Goal: Information Seeking & Learning: Check status

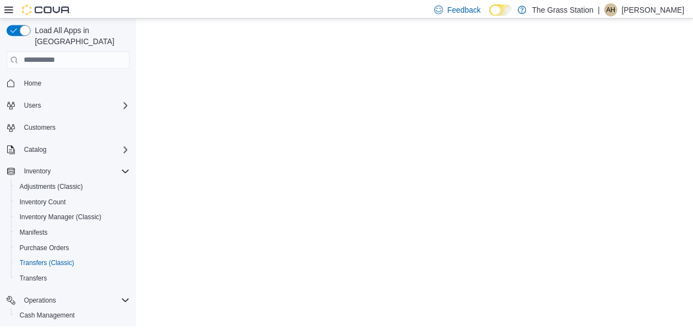
scroll to position [67, 0]
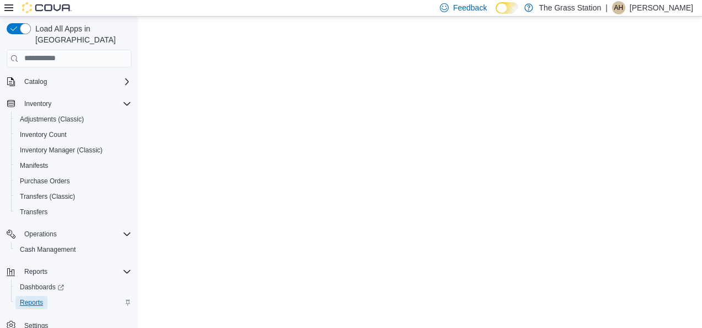
click at [30, 296] on span "Reports" at bounding box center [31, 302] width 23 height 13
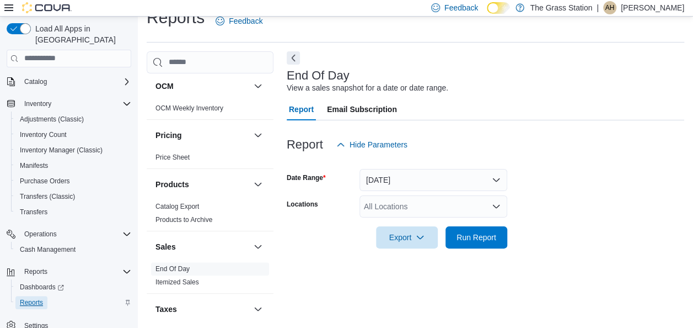
scroll to position [426, 0]
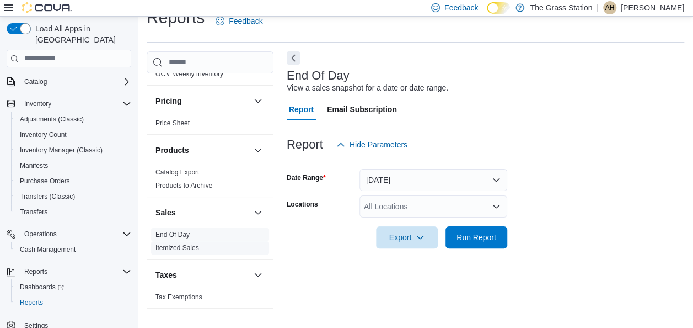
click at [186, 246] on link "Itemized Sales" at bounding box center [178, 248] width 44 height 8
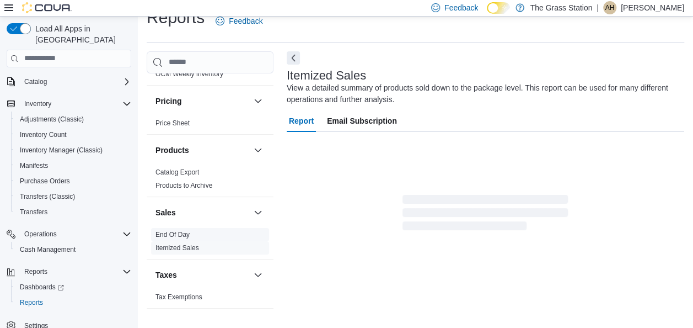
click at [182, 235] on link "End Of Day" at bounding box center [173, 235] width 34 height 8
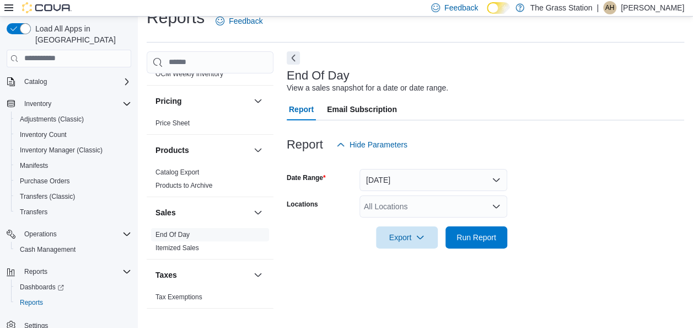
click at [440, 205] on div "All Locations" at bounding box center [434, 206] width 148 height 22
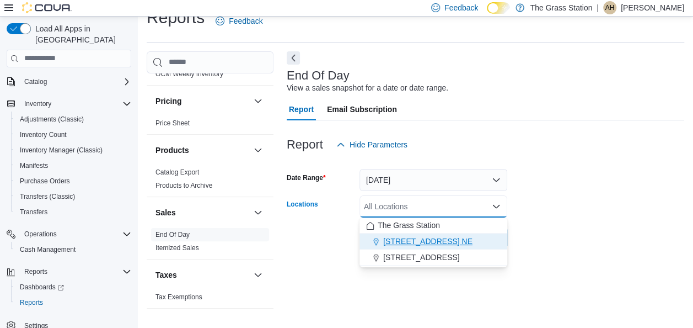
click at [448, 238] on span "[STREET_ADDRESS] NE" at bounding box center [427, 240] width 89 height 11
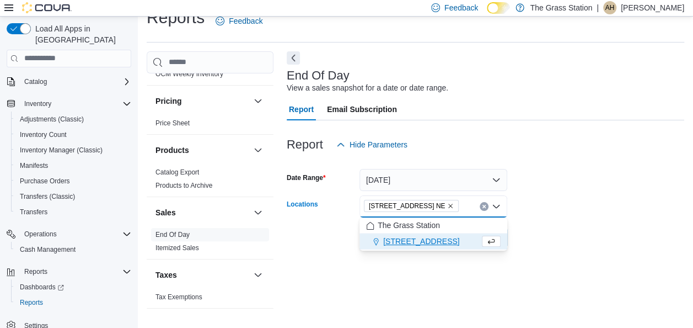
click at [493, 275] on div "End Of Day View a sales snapshot for a date or date range. Report Email Subscri…" at bounding box center [486, 185] width 398 height 268
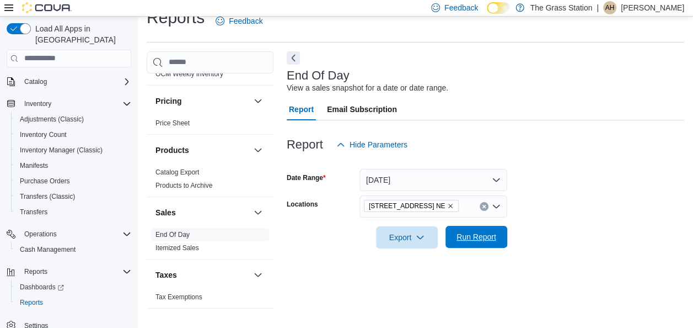
click at [481, 238] on span "Run Report" at bounding box center [477, 236] width 40 height 11
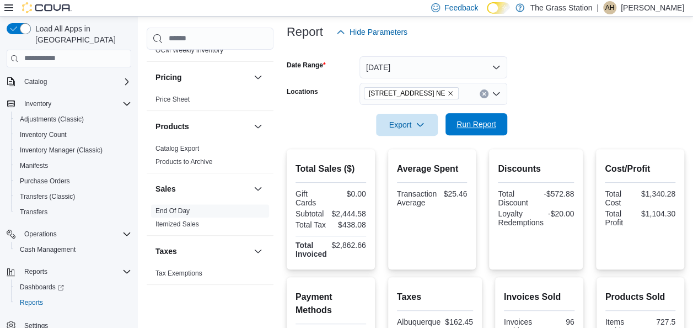
scroll to position [132, 0]
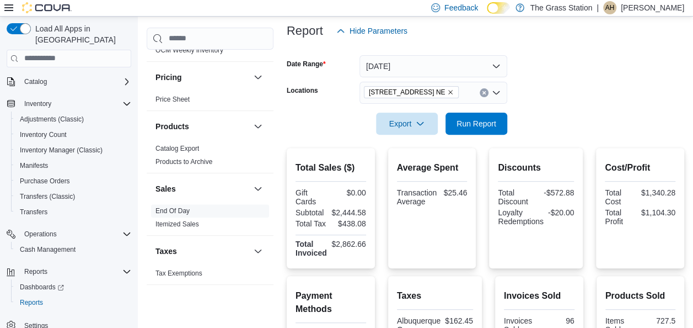
click at [347, 264] on div "Total Sales ($) Gift Cards $0.00 Subtotal $2,444.58 Total Tax $438.08 Total Inv…" at bounding box center [331, 208] width 88 height 120
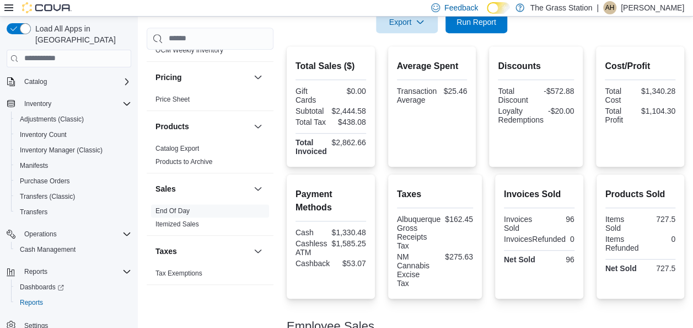
scroll to position [234, 0]
click at [574, 118] on div "-$20.00" at bounding box center [561, 115] width 26 height 18
click at [636, 9] on p "[PERSON_NAME]" at bounding box center [652, 7] width 63 height 13
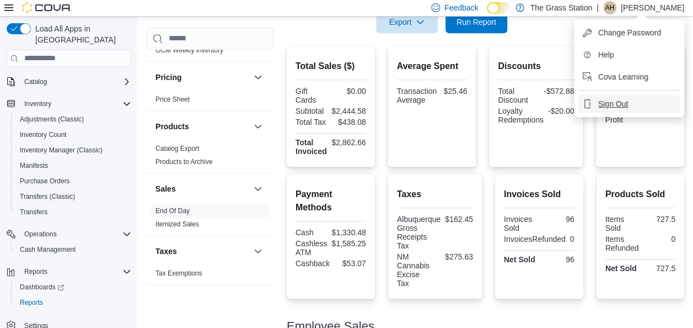
click at [611, 104] on span "Sign Out" at bounding box center [613, 103] width 30 height 11
